Goal: Transaction & Acquisition: Purchase product/service

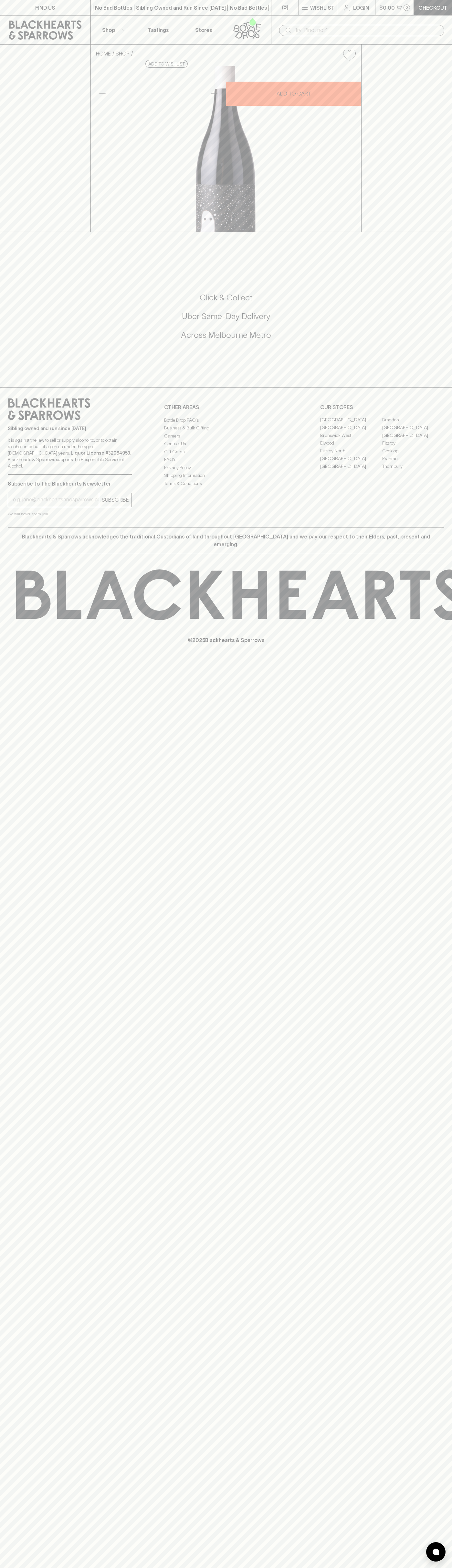
click at [122, 24] on button "Shop" at bounding box center [113, 29] width 45 height 29
click at [450, 243] on div at bounding box center [226, 784] width 452 height 1568
click at [161, 1567] on html "FIND US | No Bad Bottles | Sibling Owned and Run Since 2006 | No Bad Bottles | …" at bounding box center [226, 784] width 452 height 1568
click at [5, 367] on div at bounding box center [226, 784] width 452 height 1568
